Goal: Task Accomplishment & Management: Manage account settings

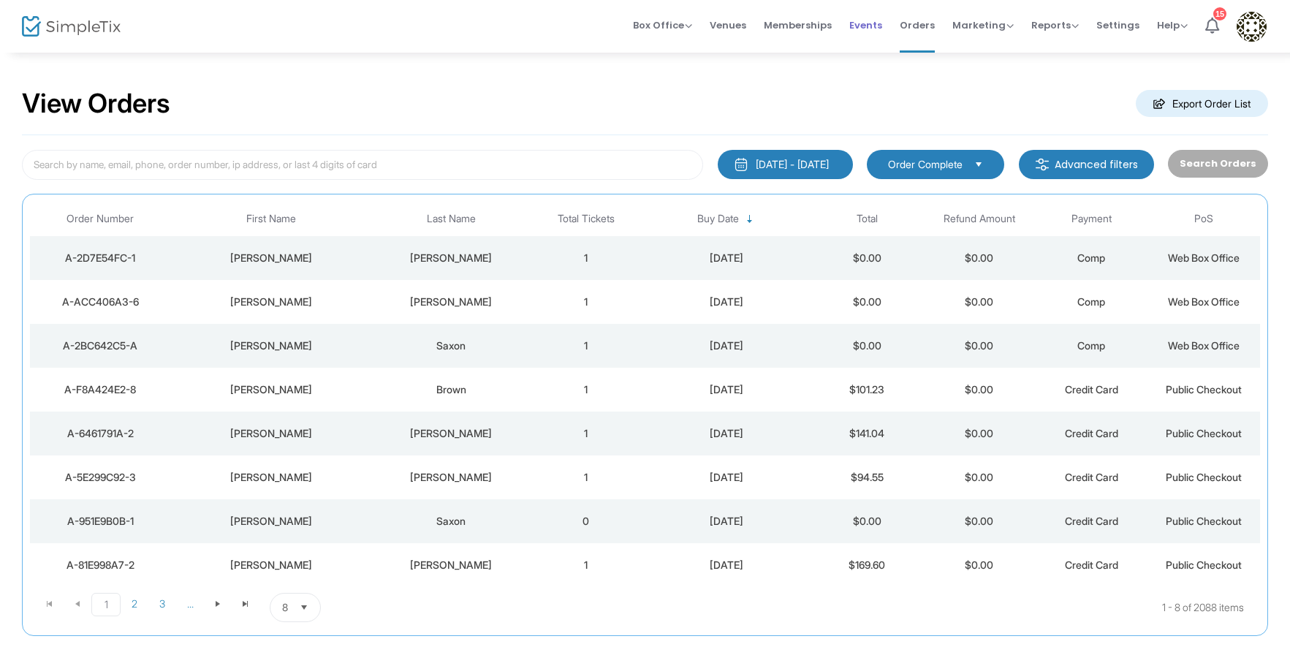
click at [857, 25] on span "Events" at bounding box center [865, 25] width 33 height 37
click at [458, 259] on div "[PERSON_NAME]" at bounding box center [451, 258] width 150 height 15
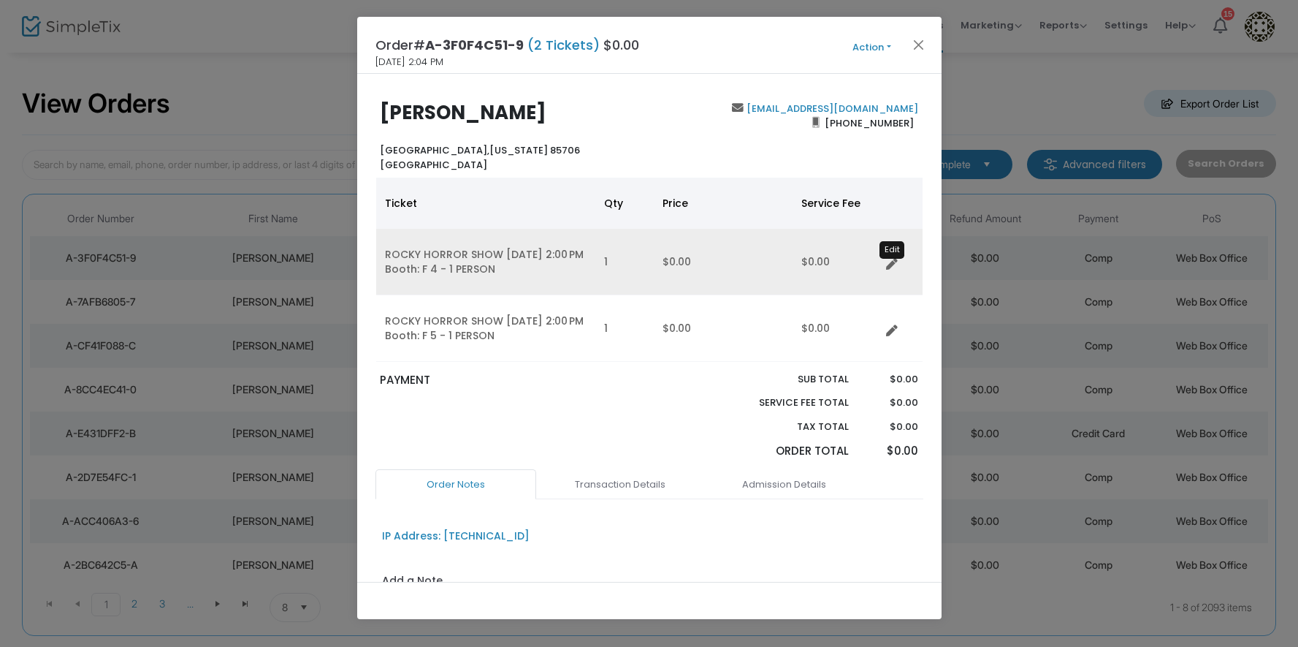
click at [891, 261] on icon "Data table" at bounding box center [892, 265] width 12 height 12
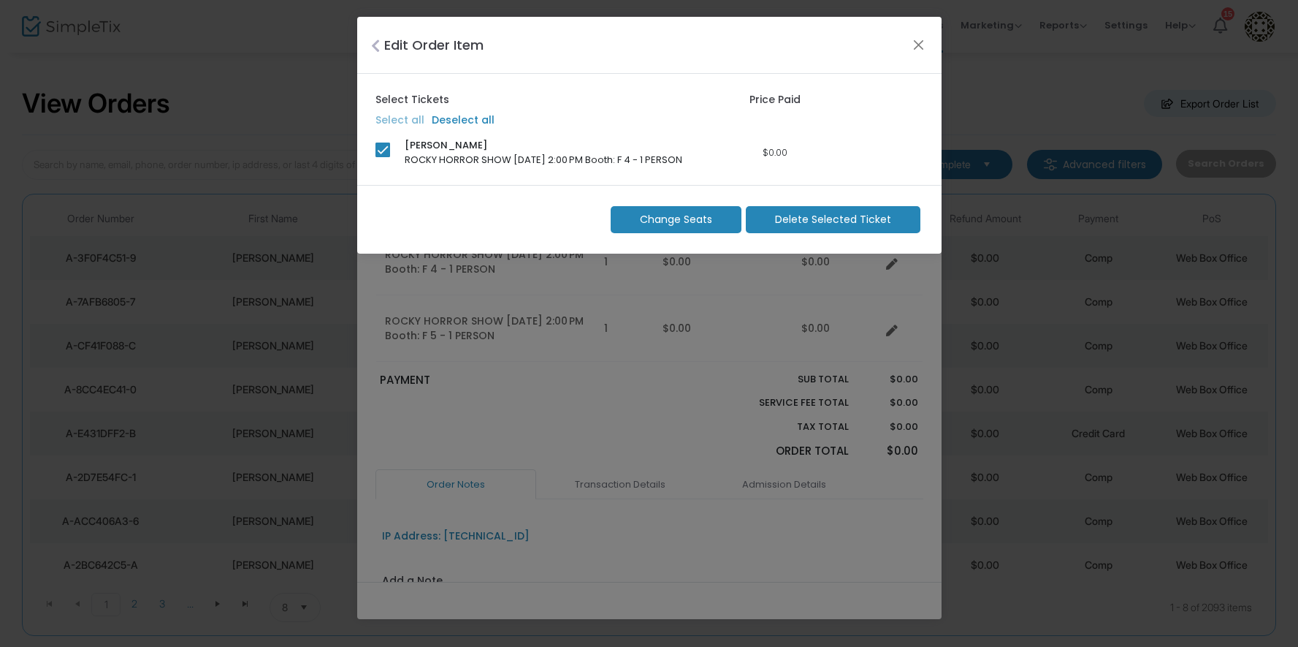
click at [688, 221] on span "Change Seats" at bounding box center [676, 219] width 72 height 15
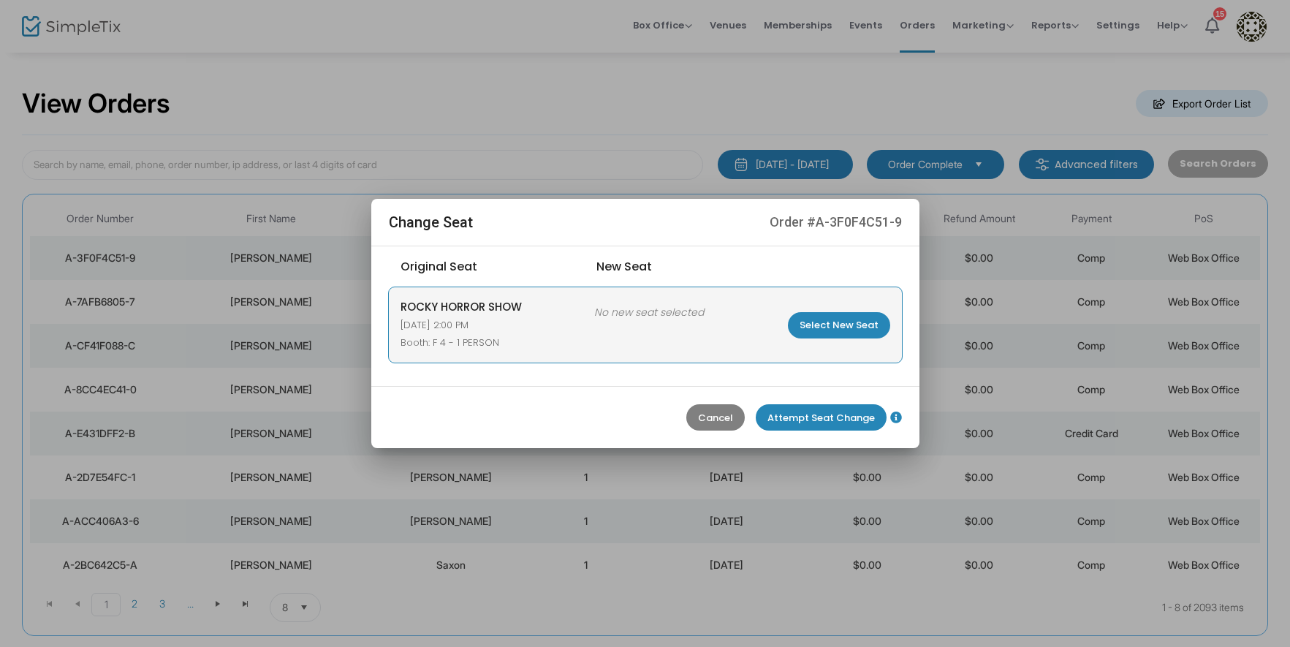
click at [854, 319] on m-button "Select New Seat" at bounding box center [839, 325] width 102 height 26
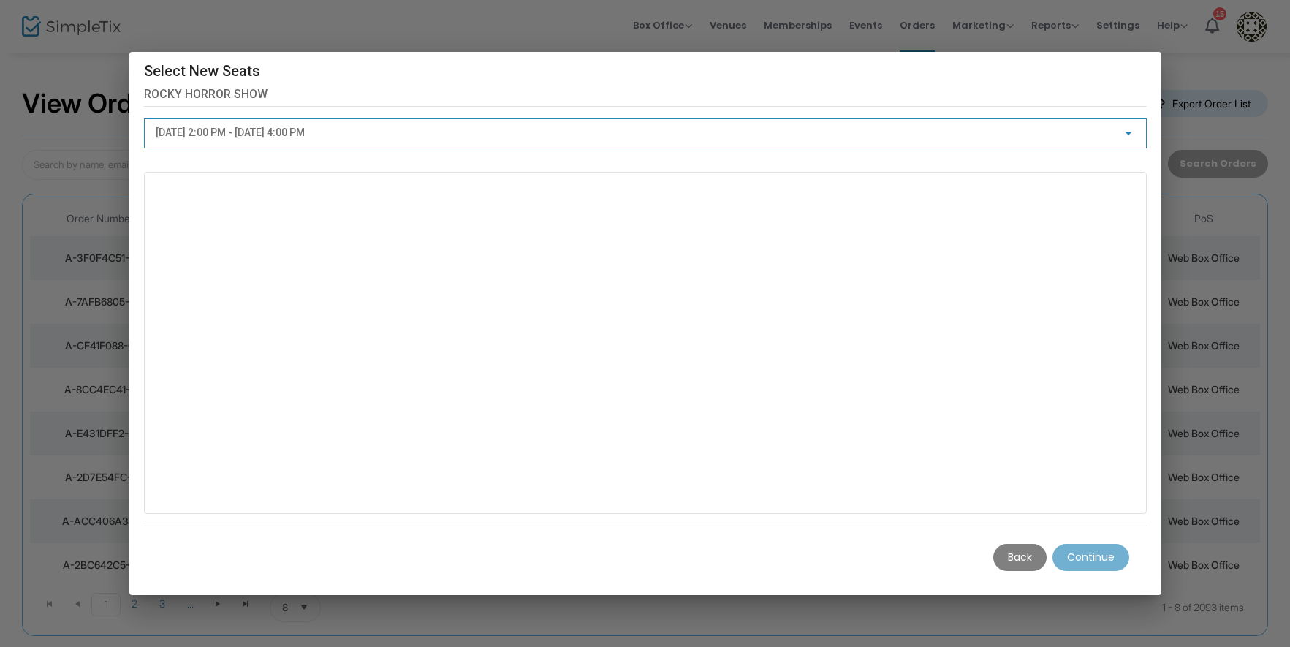
click at [1130, 129] on div at bounding box center [1128, 133] width 13 height 12
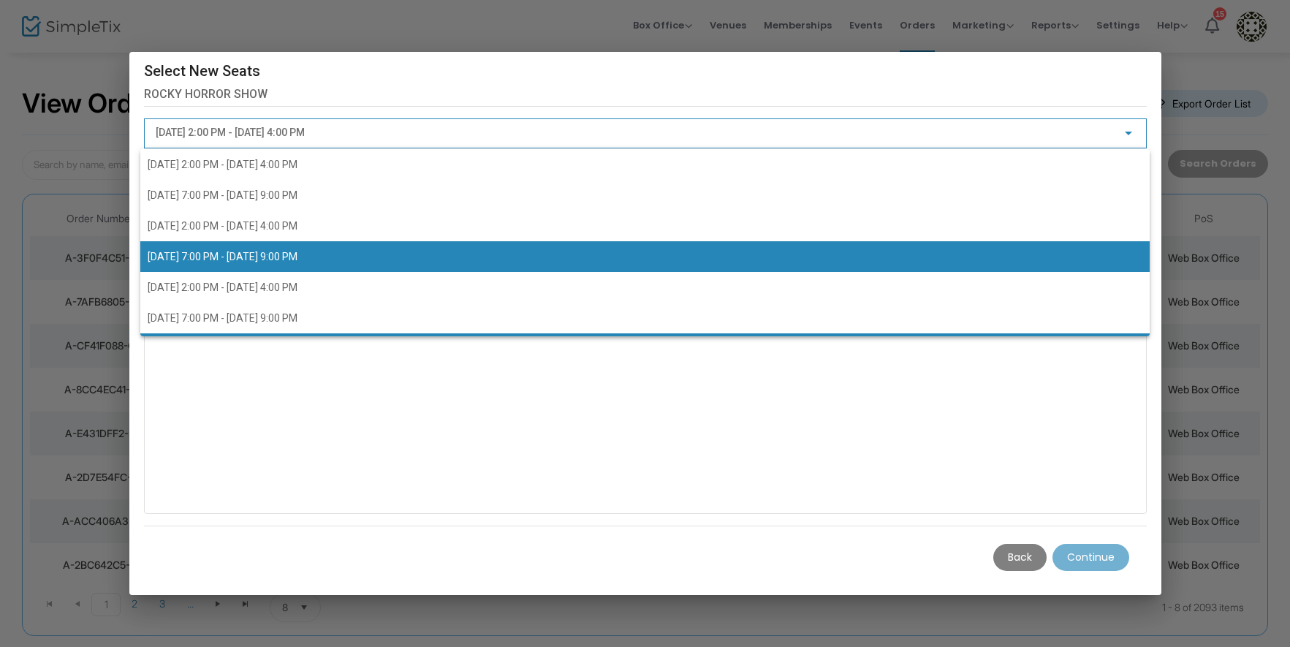
scroll to position [69, 0]
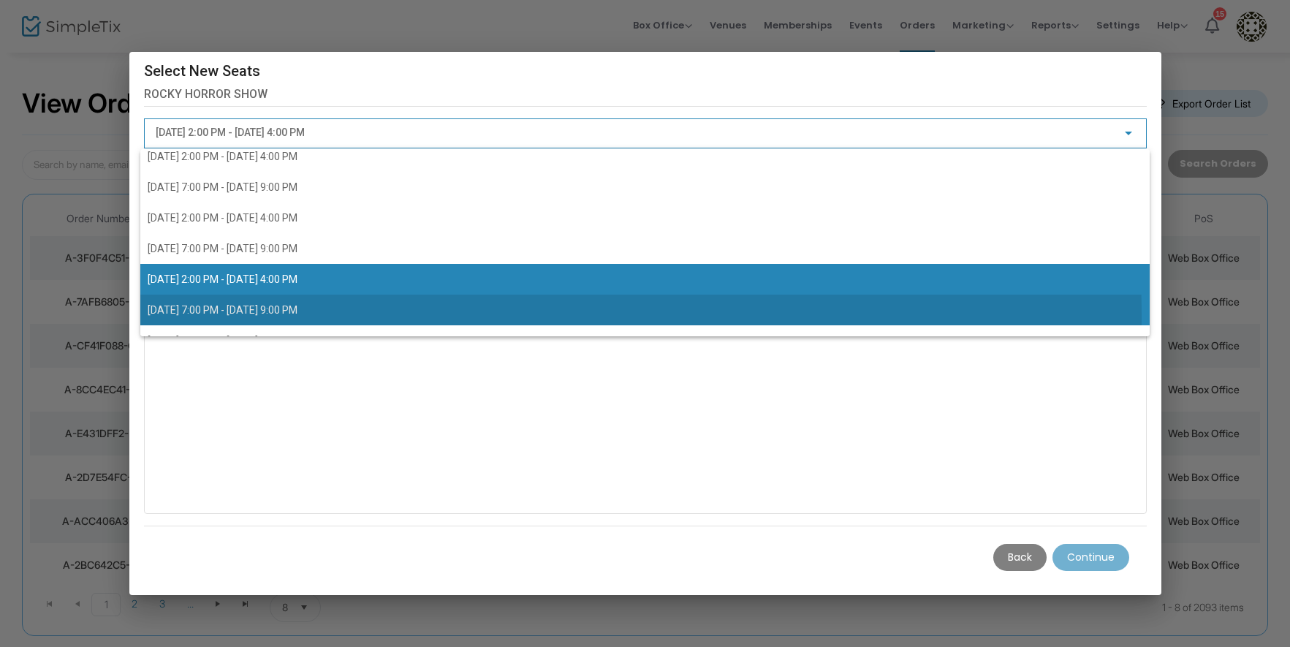
click at [297, 316] on span "[DATE] 7:00 PM - [DATE] 9:00 PM" at bounding box center [223, 310] width 150 height 12
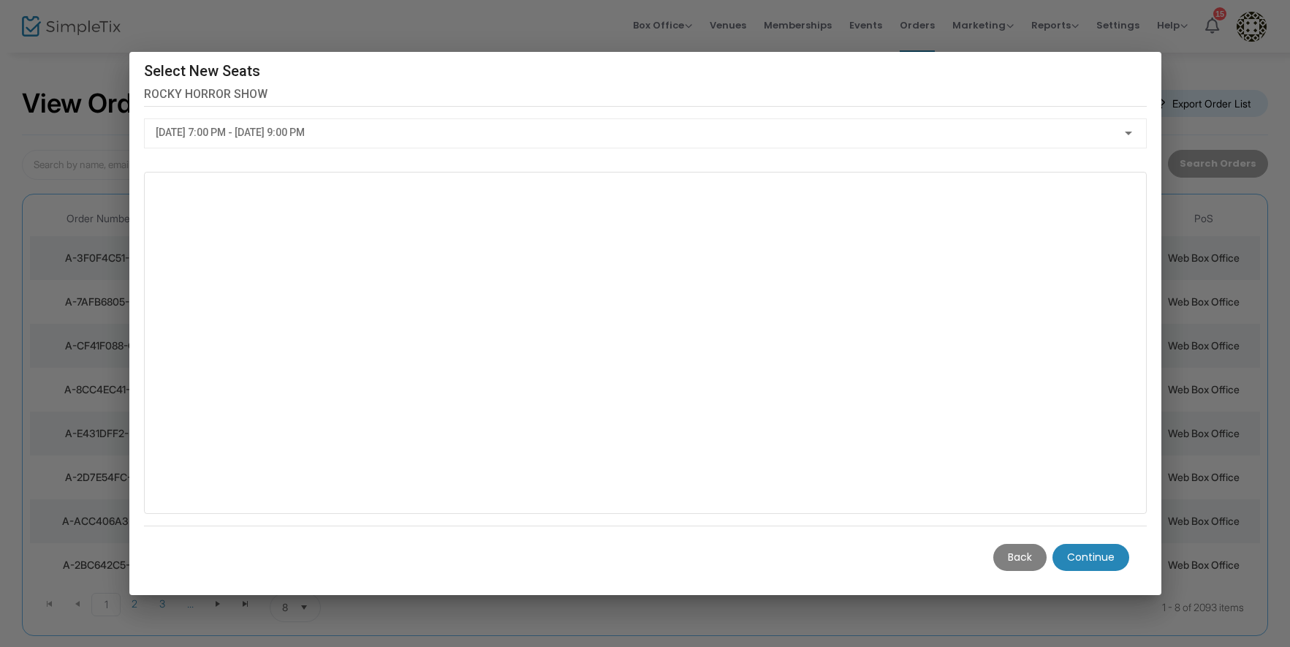
click at [1099, 559] on m-button "Continue" at bounding box center [1090, 557] width 77 height 27
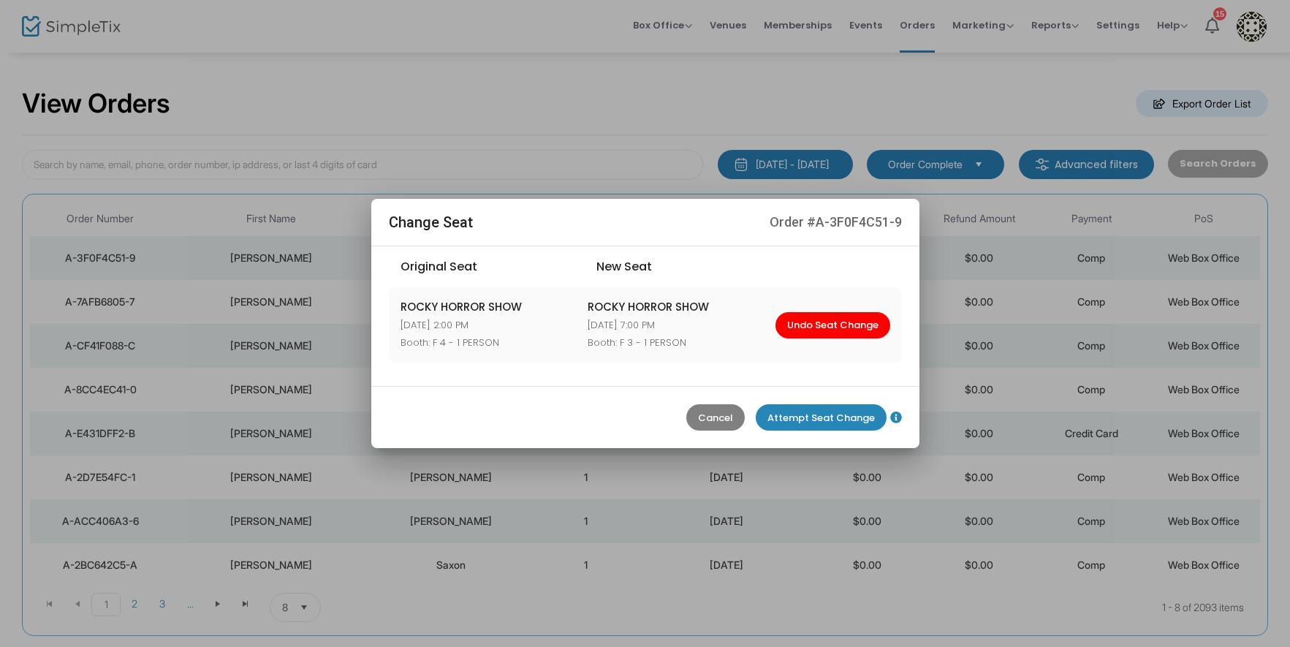
click at [839, 415] on m-button "Attempt Seat Change" at bounding box center [821, 417] width 131 height 26
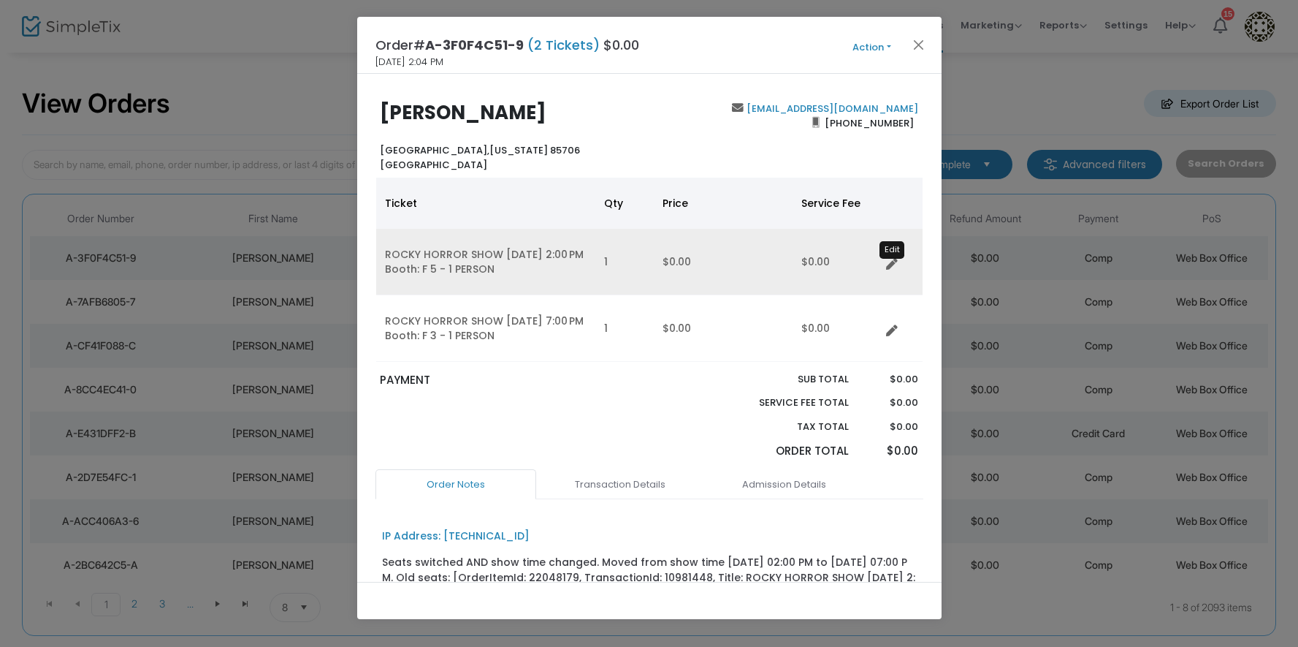
click at [892, 259] on icon "Data table" at bounding box center [892, 265] width 12 height 12
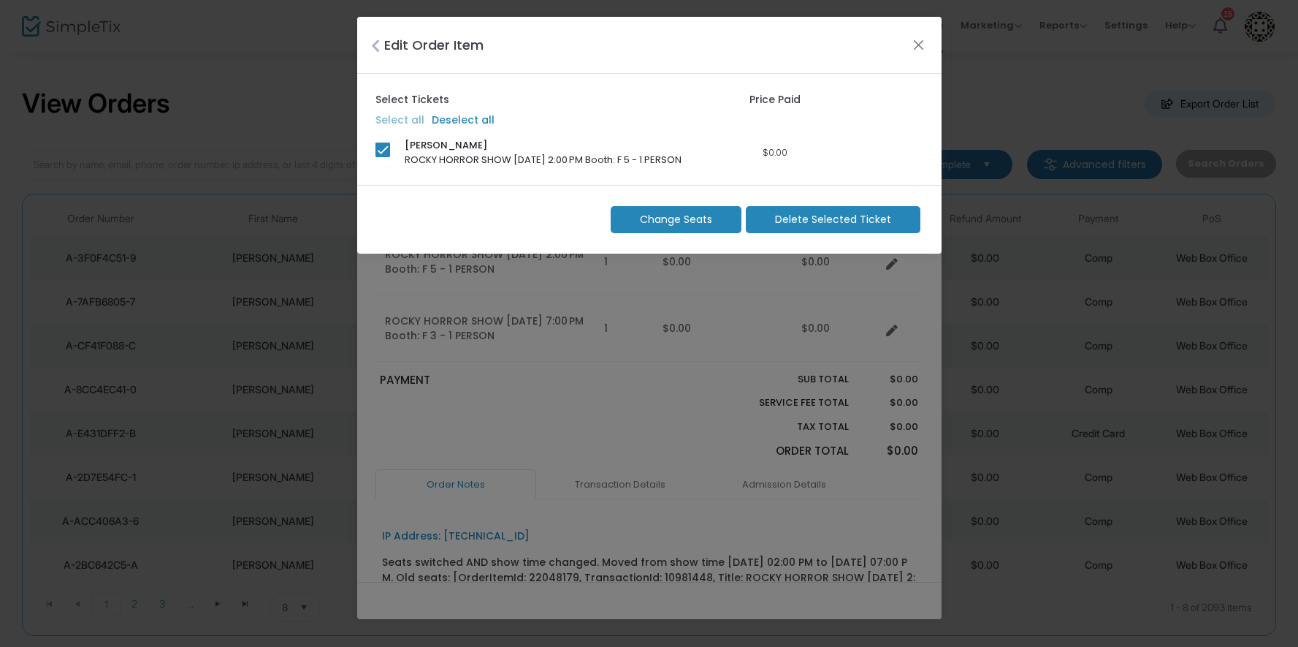
click at [676, 213] on span "Change Seats" at bounding box center [676, 219] width 72 height 15
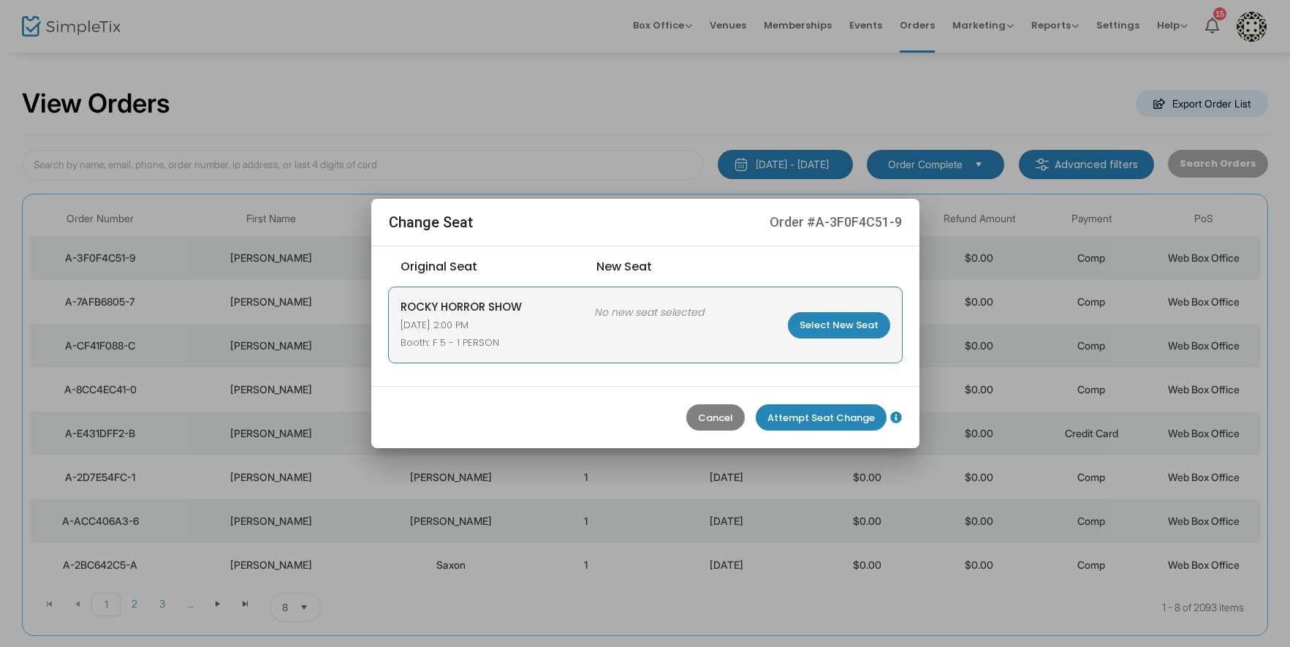
click at [840, 324] on m-button "Select New Seat" at bounding box center [839, 325] width 102 height 26
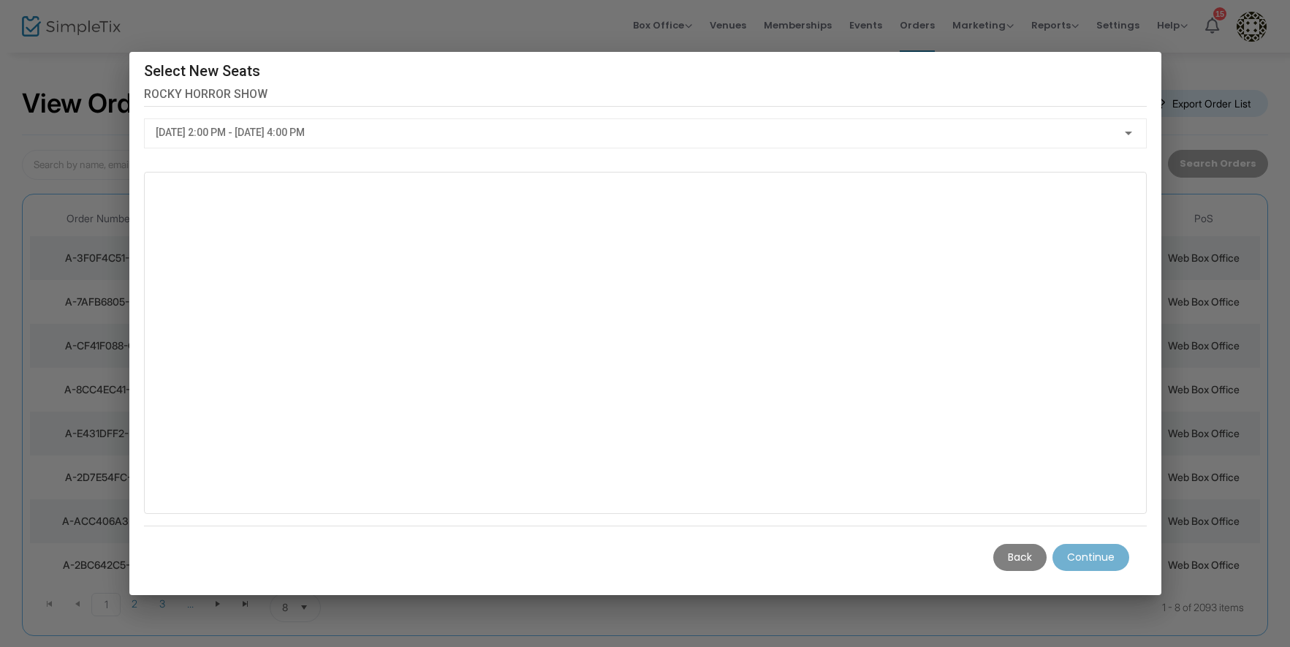
click at [1135, 134] on div at bounding box center [1128, 133] width 13 height 12
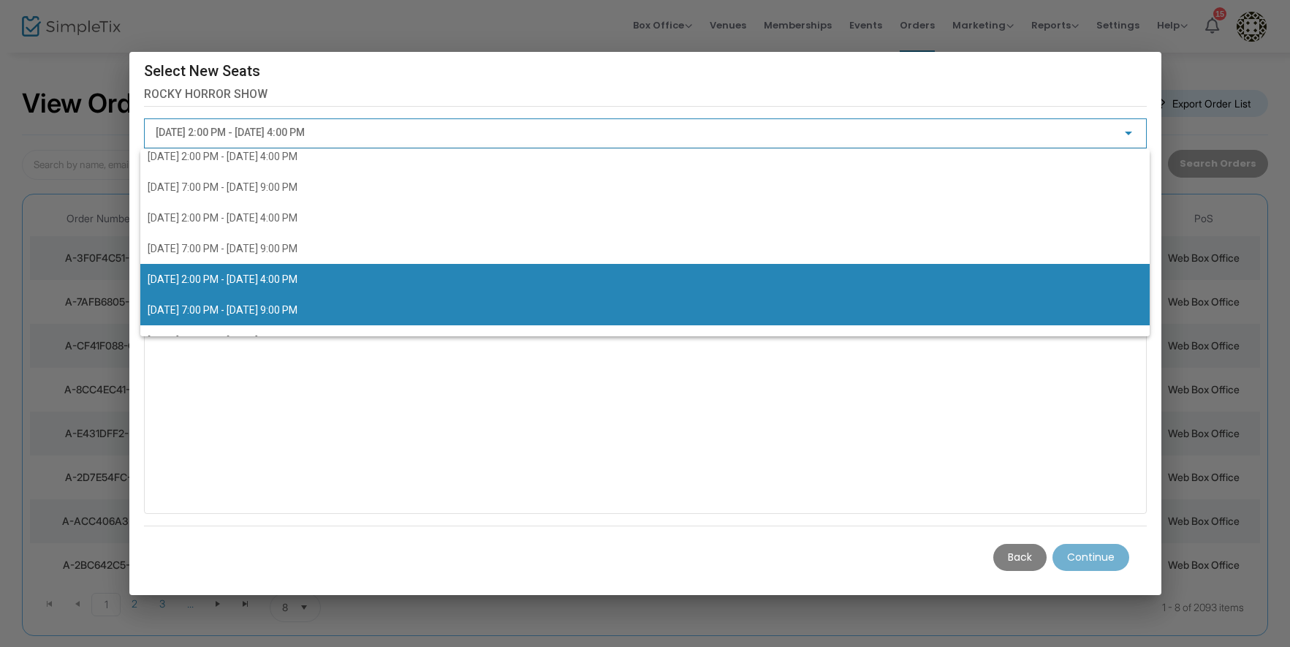
click at [446, 305] on span "[DATE] 7:00 PM - [DATE] 9:00 PM" at bounding box center [645, 309] width 995 height 31
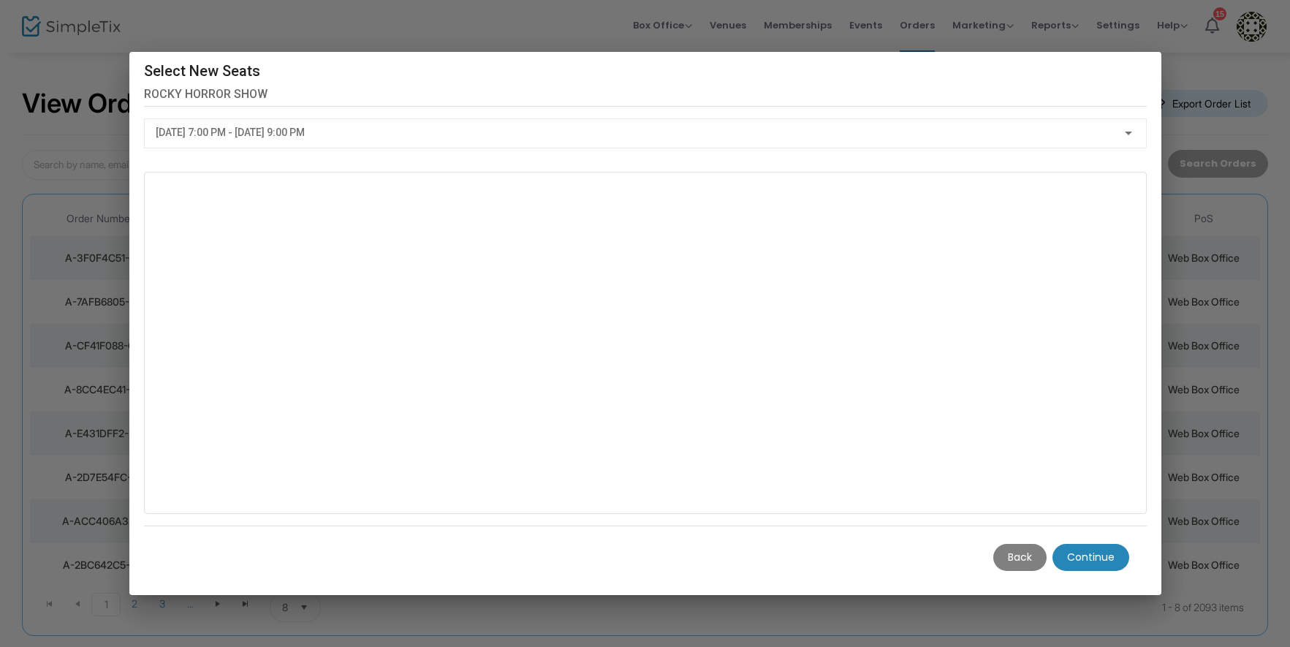
click at [1096, 557] on m-button "Continue" at bounding box center [1090, 557] width 77 height 27
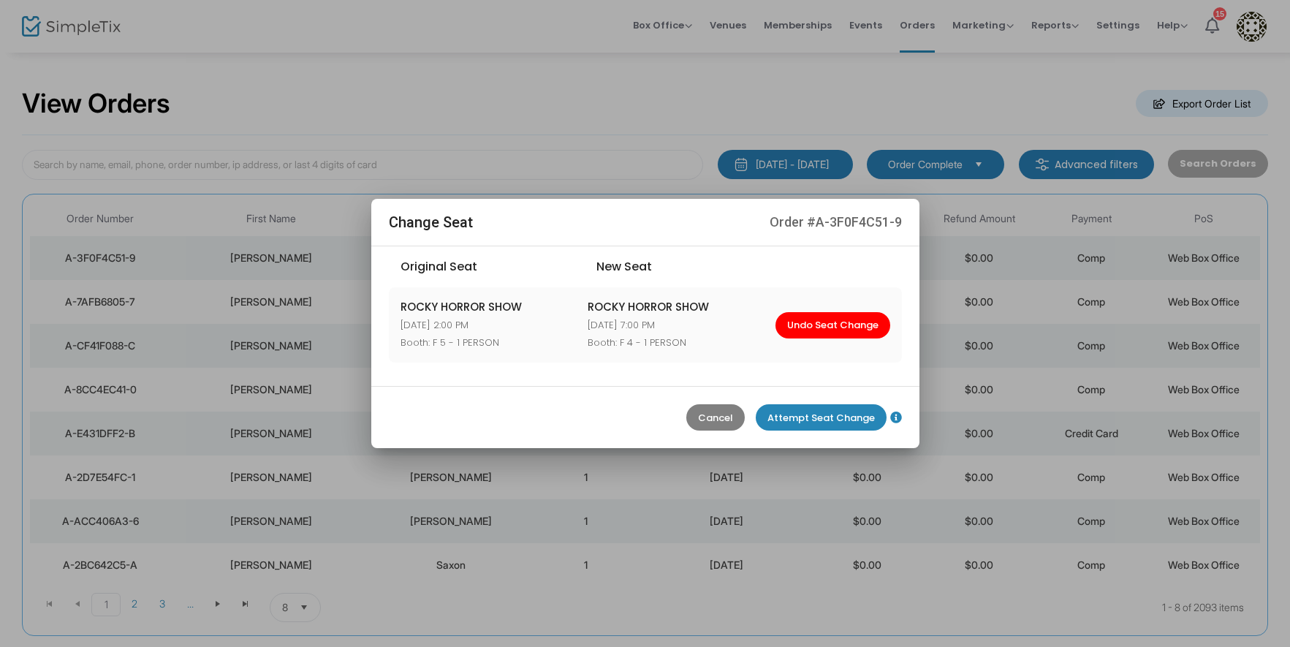
click at [832, 416] on m-button "Attempt Seat Change" at bounding box center [821, 417] width 131 height 26
